Goal: Task Accomplishment & Management: Manage account settings

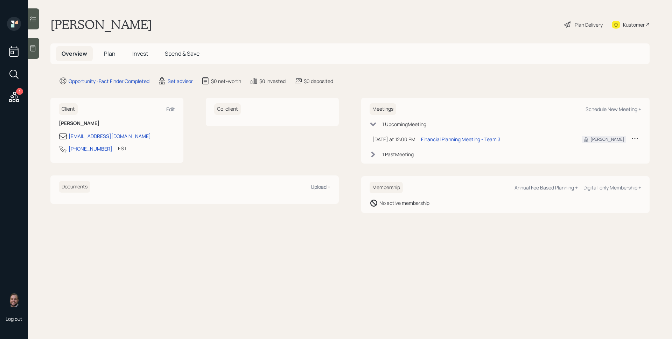
click at [110, 55] on span "Plan" at bounding box center [110, 54] width 12 height 8
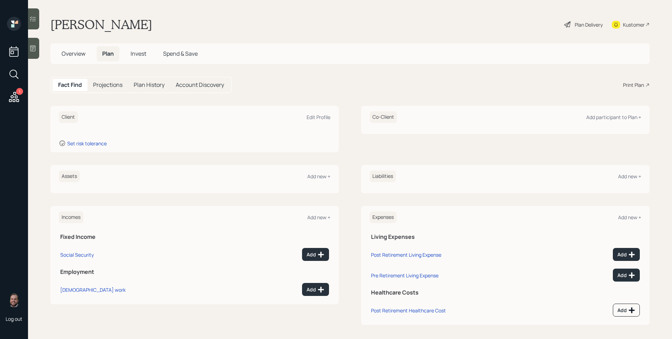
click at [33, 48] on icon at bounding box center [32, 48] width 7 height 7
